Goal: Information Seeking & Learning: Learn about a topic

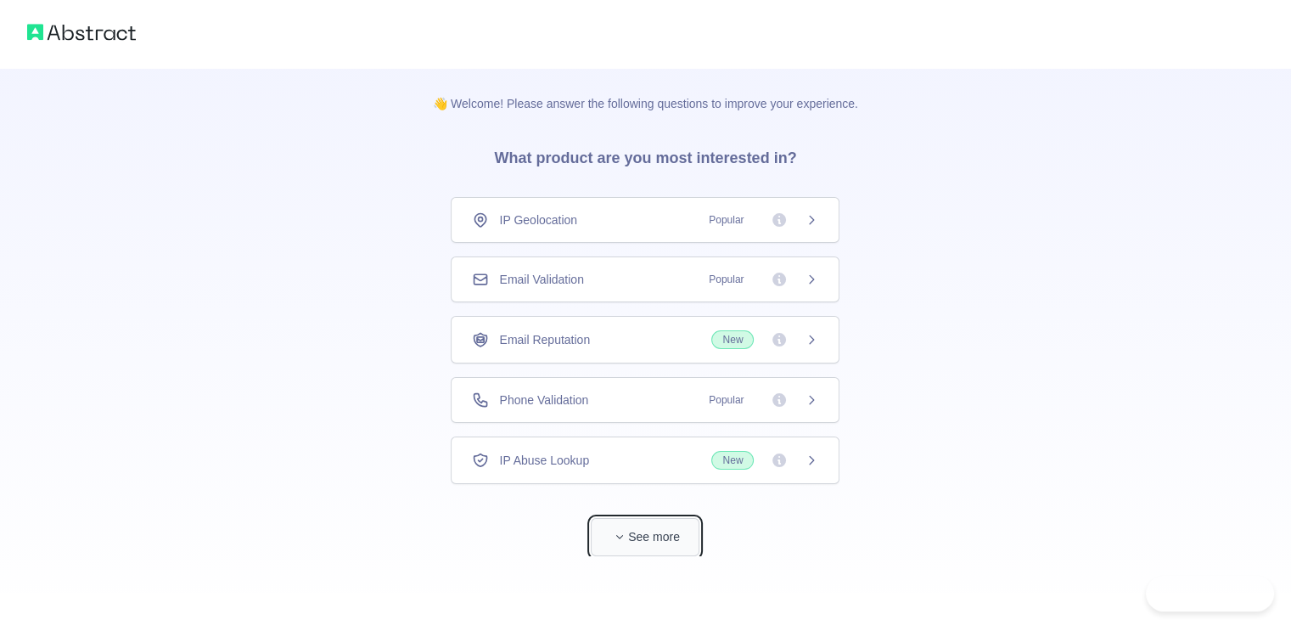
click at [677, 531] on button "See more" at bounding box center [645, 537] width 109 height 38
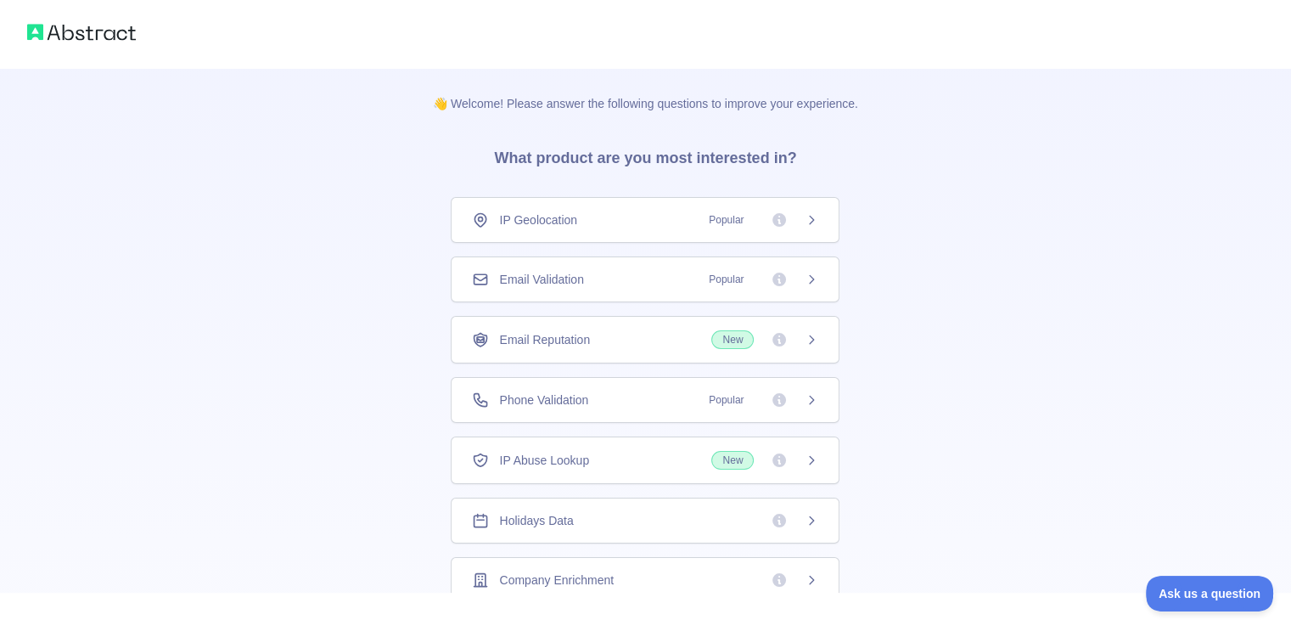
click at [676, 277] on div "Email Validation Popular" at bounding box center [645, 279] width 346 height 17
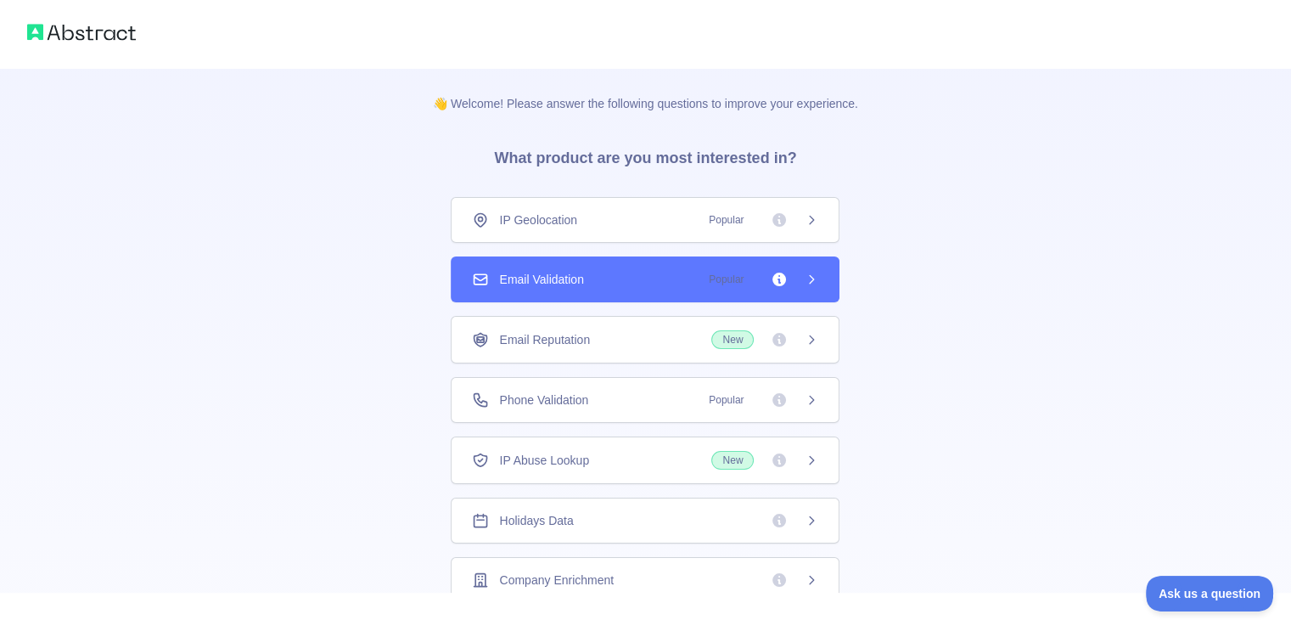
click at [675, 332] on div "Email Reputation New" at bounding box center [645, 339] width 346 height 19
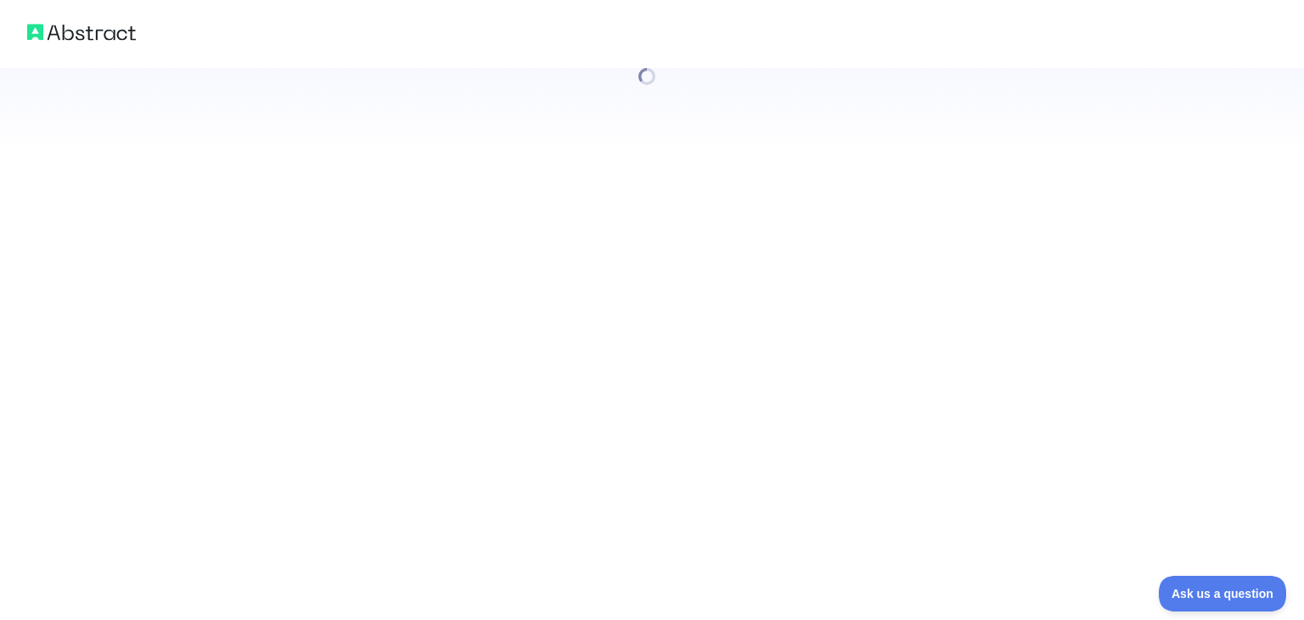
click at [662, 407] on div at bounding box center [652, 310] width 1304 height 620
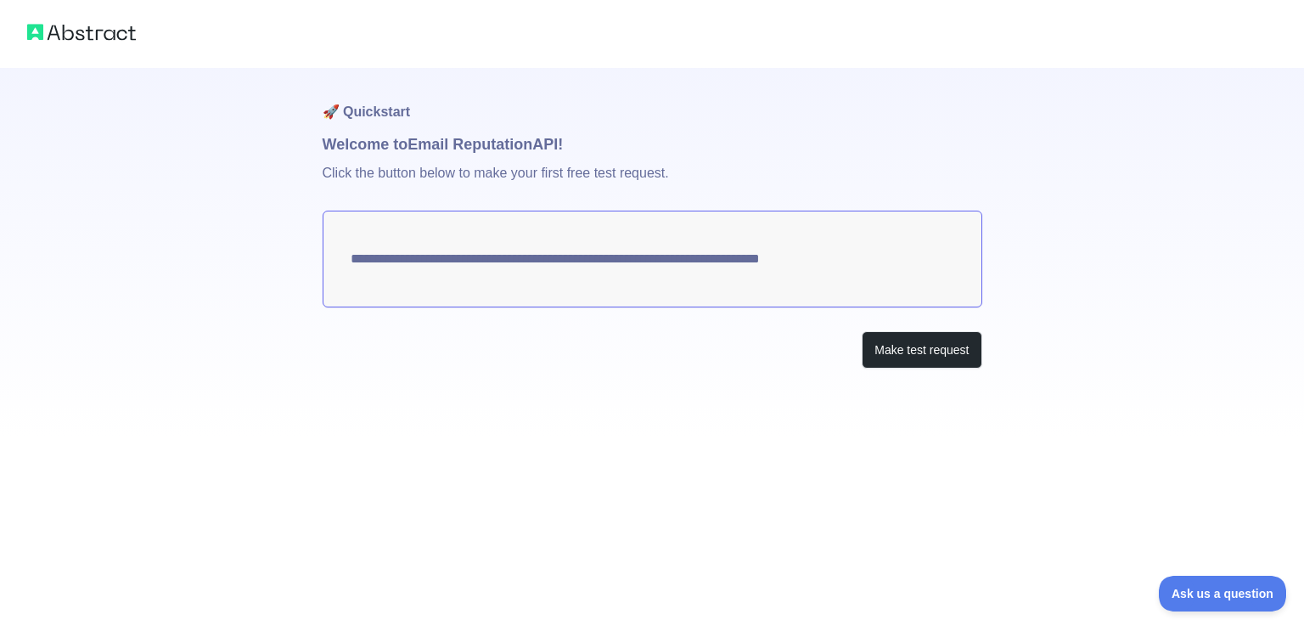
click at [750, 374] on div "**********" at bounding box center [653, 252] width 660 height 368
click at [107, 28] on img at bounding box center [81, 32] width 109 height 24
click at [900, 331] on button "Make test request" at bounding box center [922, 350] width 120 height 38
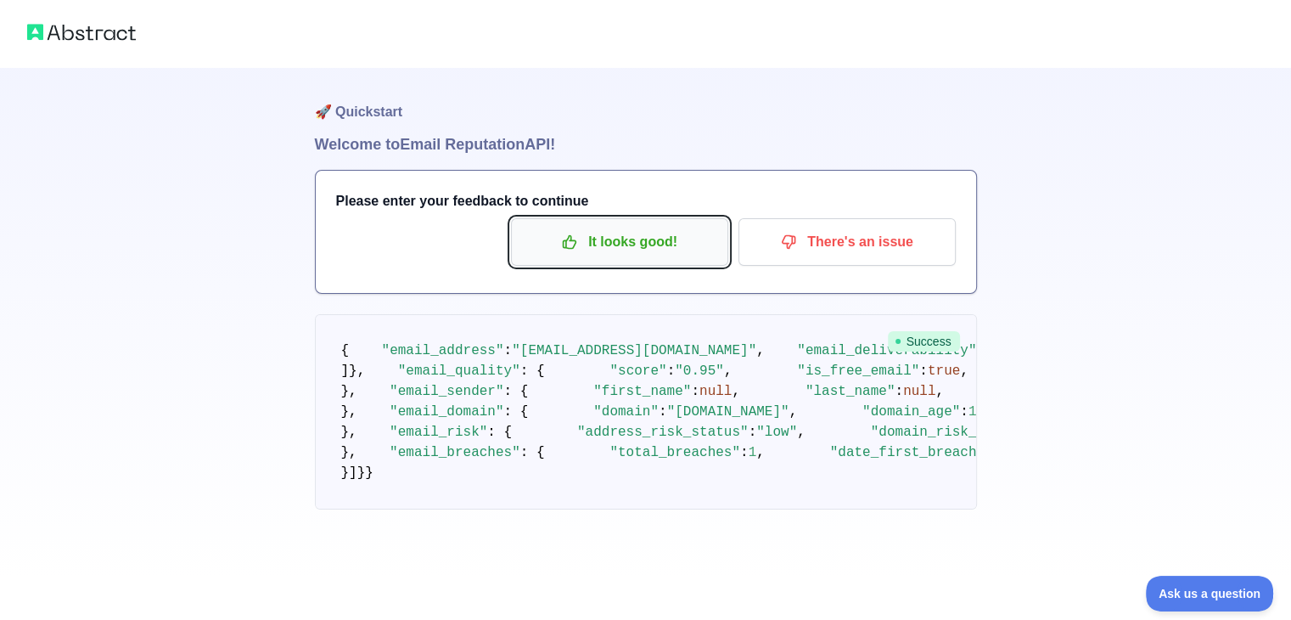
click at [693, 243] on p "It looks good!" at bounding box center [620, 241] width 192 height 29
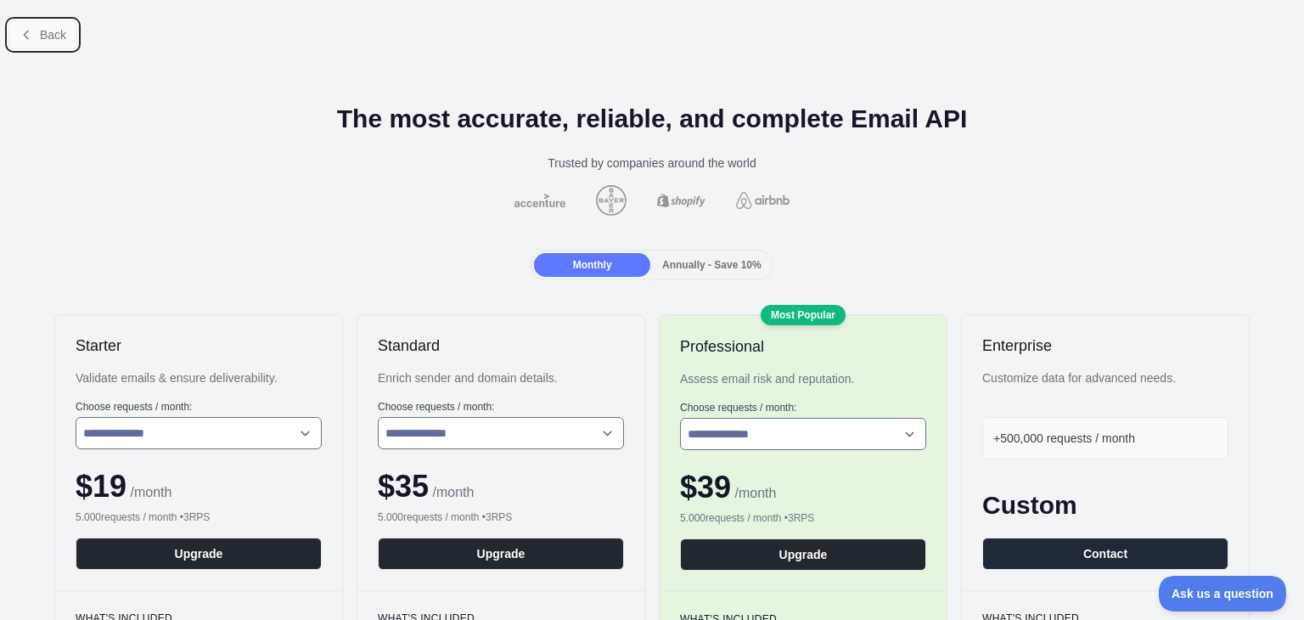
click at [61, 35] on span "Back" at bounding box center [53, 35] width 26 height 14
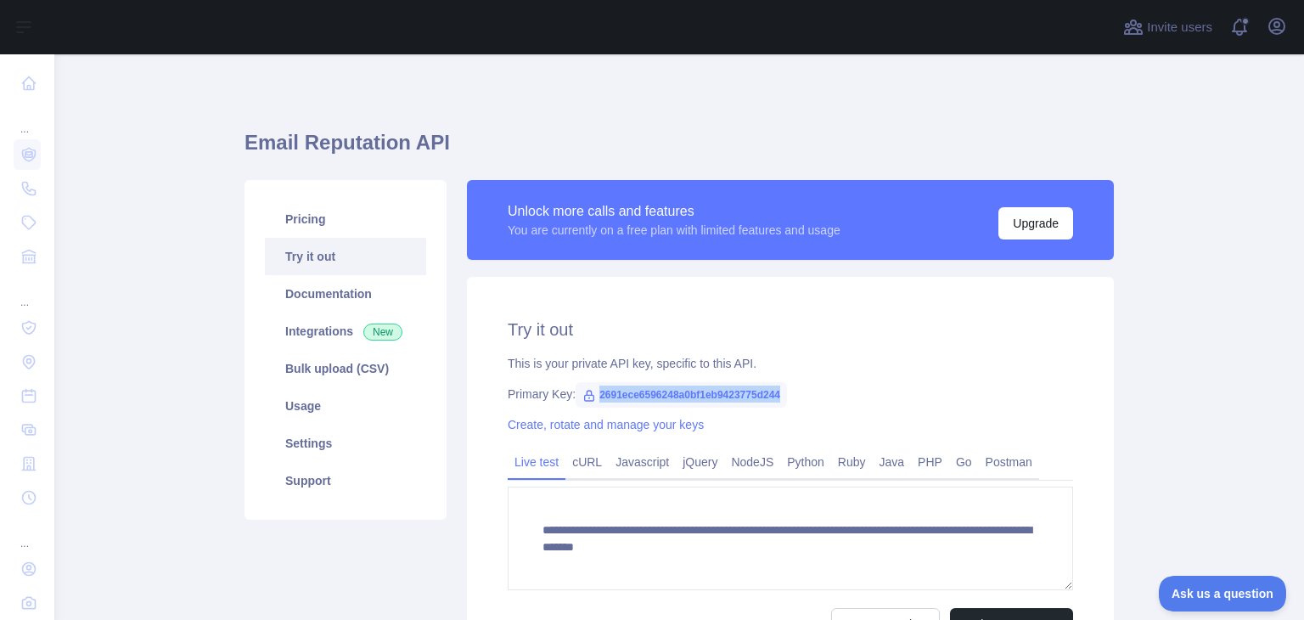
drag, startPoint x: 591, startPoint y: 393, endPoint x: 790, endPoint y: 392, distance: 199.5
click at [790, 392] on div "Primary Key: 2691ece6596248a0bf1eb9423775d244" at bounding box center [790, 393] width 565 height 17
copy span "2691ece6596248a0bf1eb9423775d244"
